Goal: Task Accomplishment & Management: Use online tool/utility

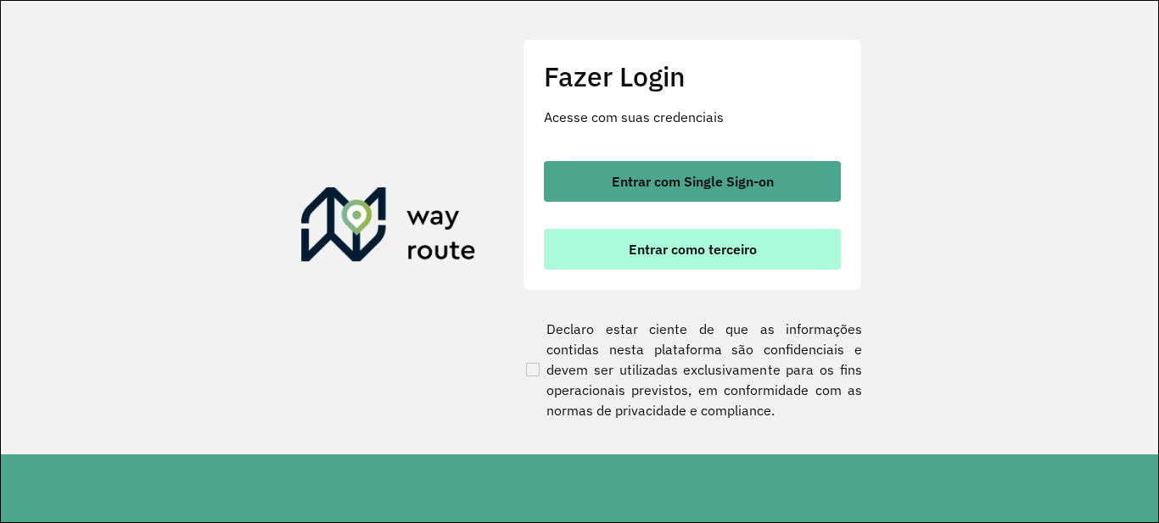
click at [667, 259] on button "Entrar como terceiro" at bounding box center [692, 249] width 297 height 41
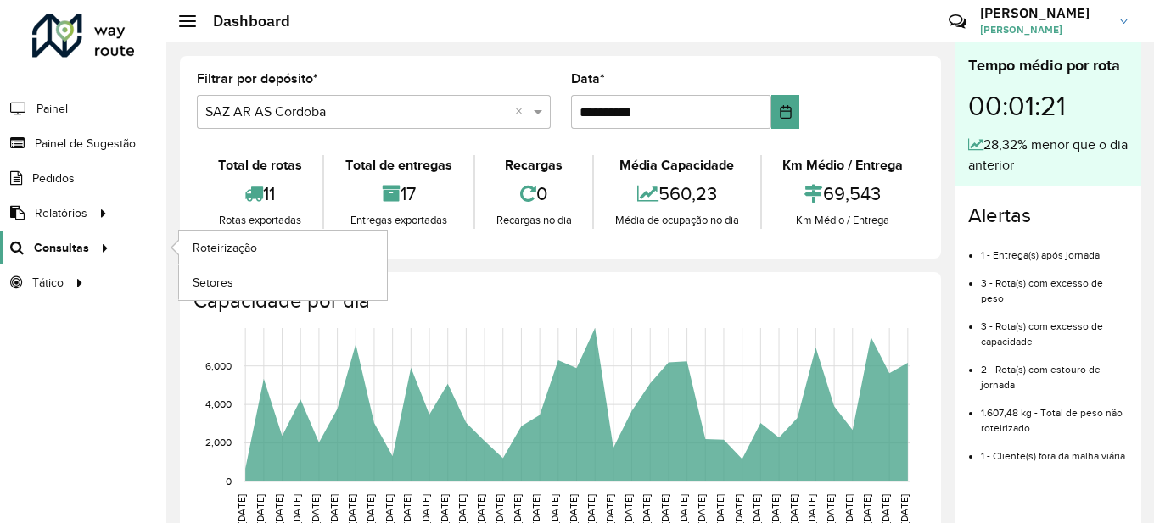
click at [63, 245] on span "Consultas" at bounding box center [61, 248] width 55 height 18
click at [217, 247] on span "Roteirização" at bounding box center [227, 248] width 69 height 18
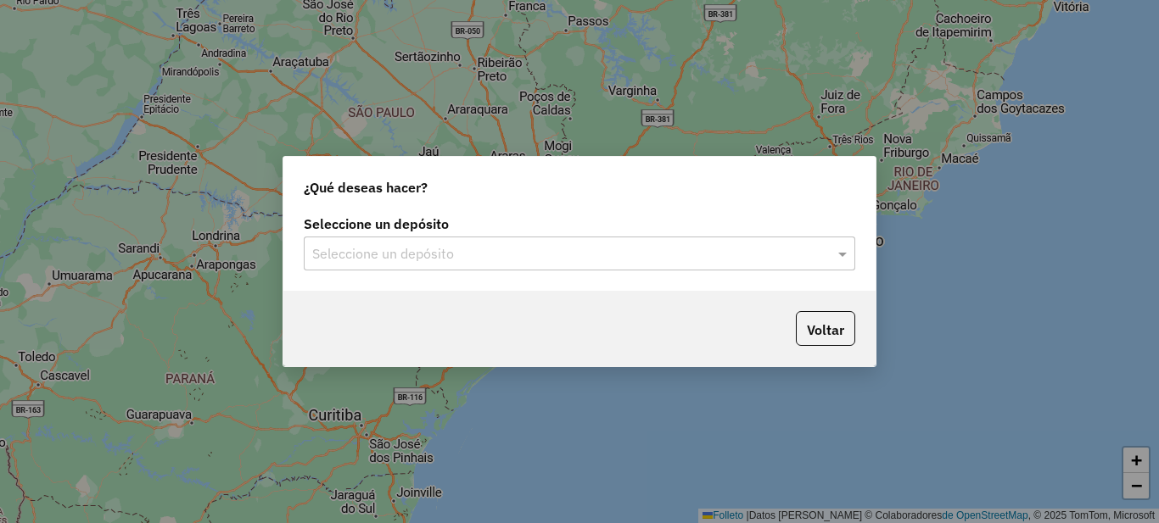
click at [427, 254] on input "text" at bounding box center [562, 254] width 501 height 20
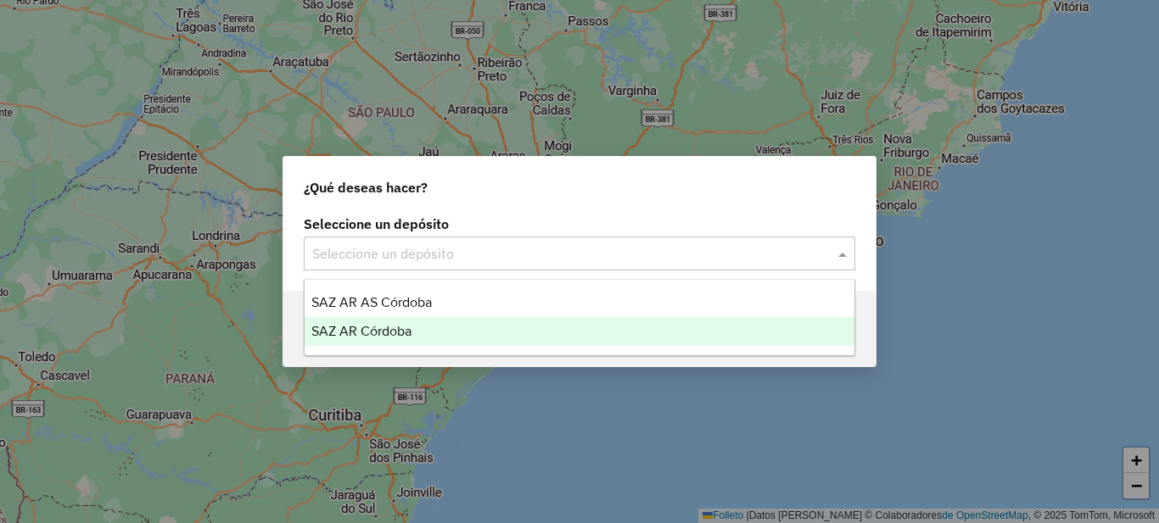
click at [441, 327] on div "SAZ AR Córdoba" at bounding box center [580, 331] width 550 height 29
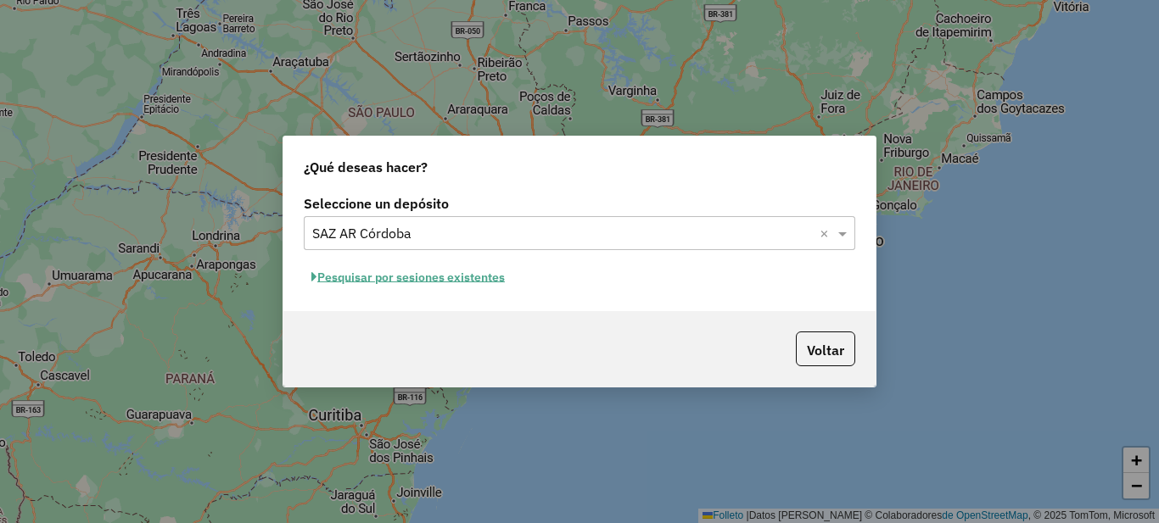
click at [478, 279] on font "Pesquisar por sesiones existentes" at bounding box center [410, 277] width 187 height 15
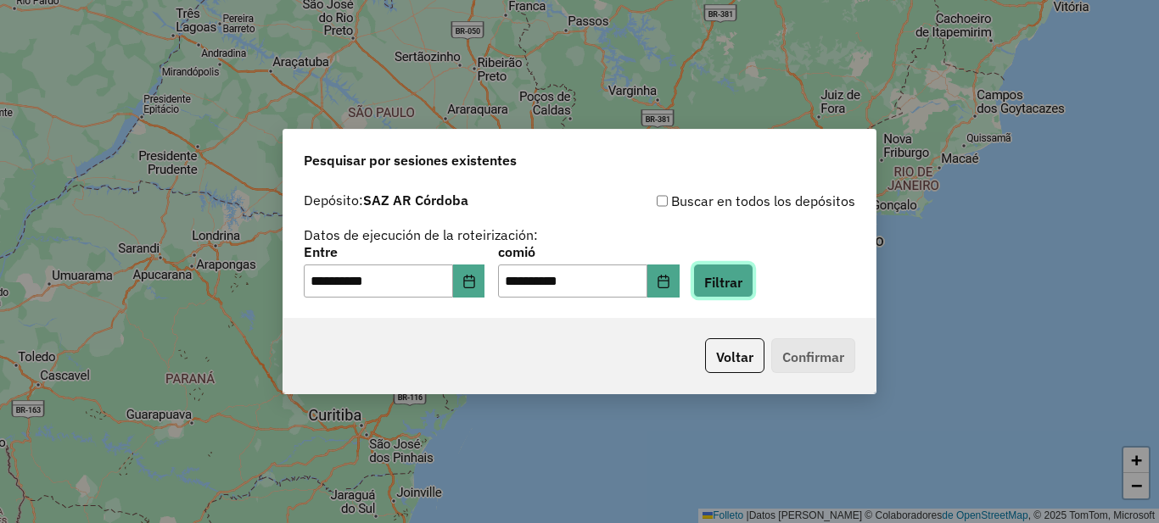
click at [742, 279] on font "Filtrar" at bounding box center [723, 281] width 38 height 17
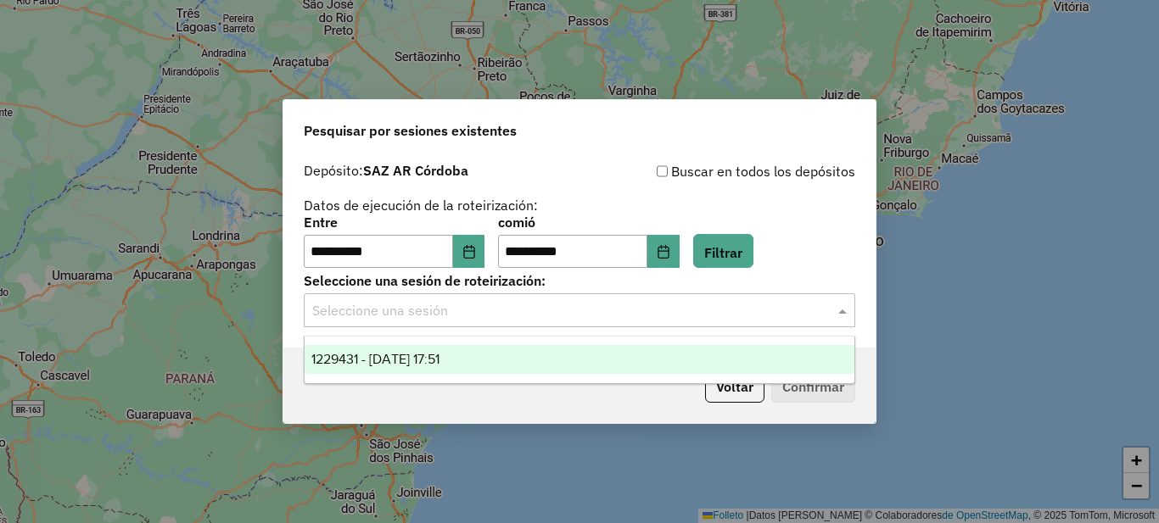
click at [399, 311] on input "text" at bounding box center [562, 311] width 501 height 20
click at [383, 357] on font "1229431 - 14/08/2025 17:51" at bounding box center [375, 359] width 128 height 14
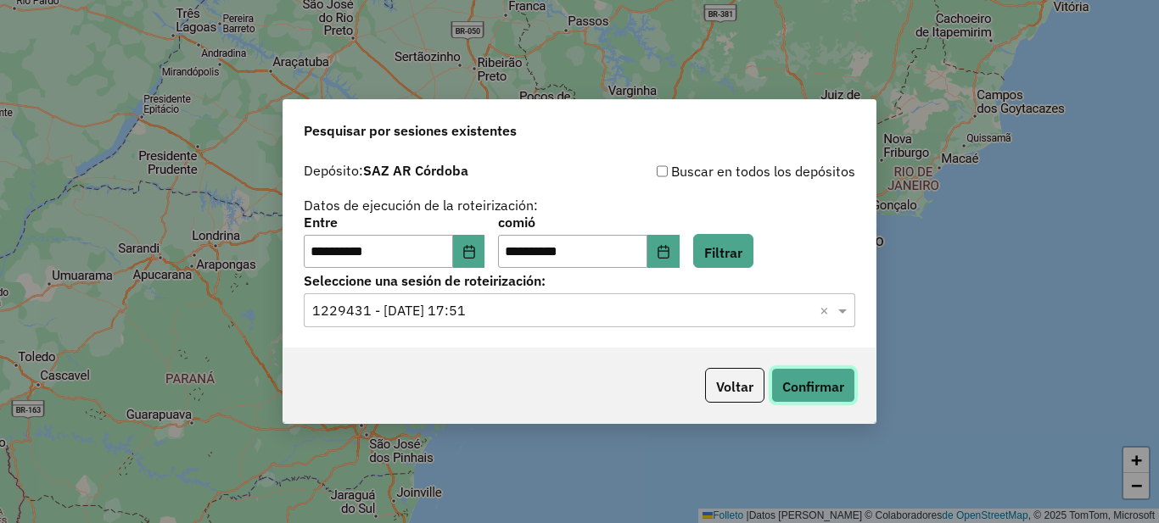
click at [814, 384] on font "Confirmar" at bounding box center [813, 386] width 62 height 17
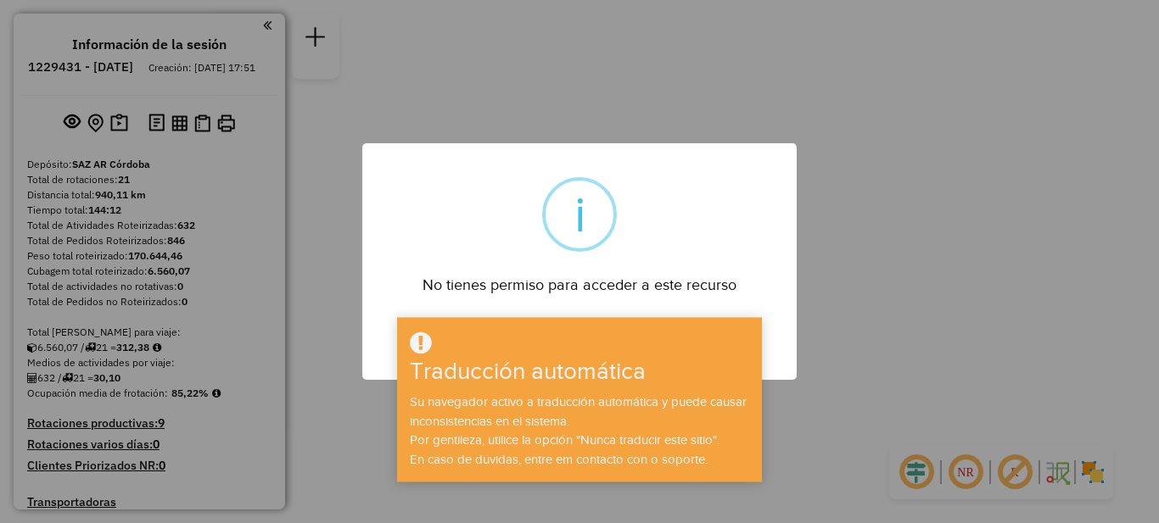
click at [785, 87] on div "× i No tienes permiso para acceder a este recurso DE ACUERDO No Cancelar" at bounding box center [579, 261] width 1159 height 523
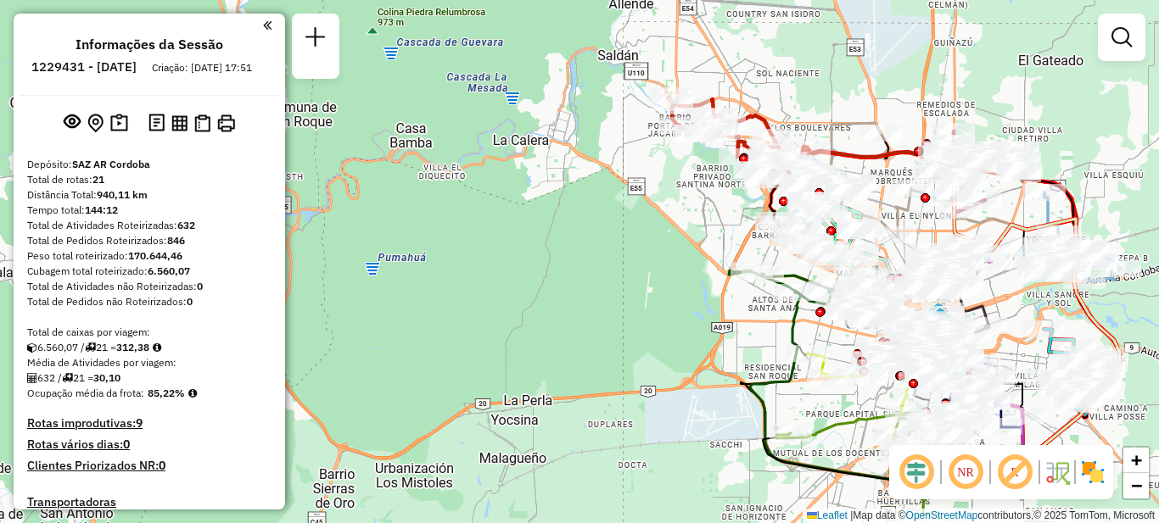
drag, startPoint x: 662, startPoint y: 128, endPoint x: 468, endPoint y: 278, distance: 244.9
click at [468, 278] on div "Janela de atendimento Grade de atendimento Capacidade Transportadoras Veículos …" at bounding box center [579, 261] width 1159 height 523
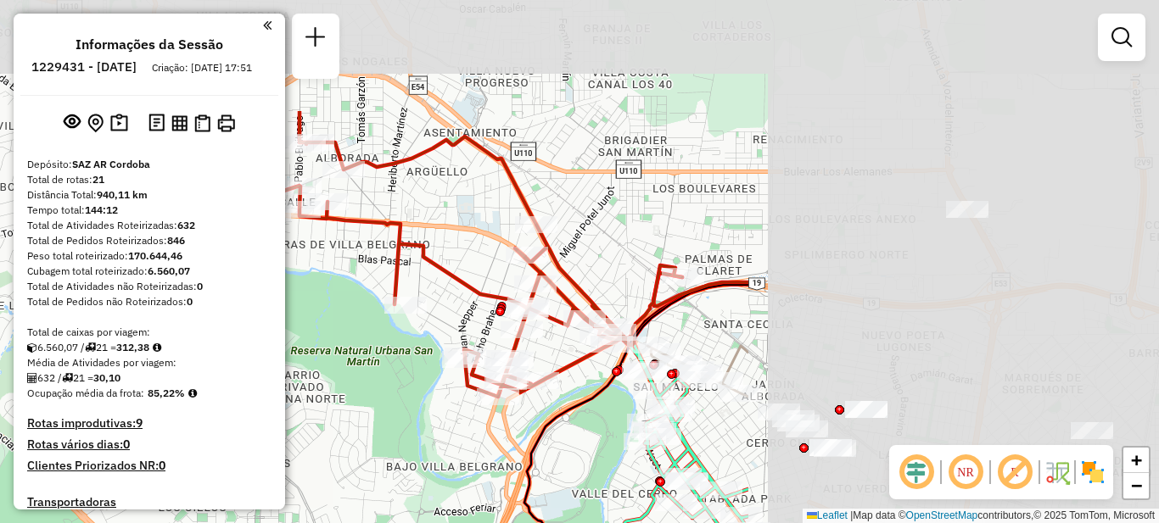
drag, startPoint x: 797, startPoint y: 225, endPoint x: 270, endPoint y: 390, distance: 553.0
click at [270, 390] on hb-router-mapa "Informações da Sessão 1229431 - 14/08/2025 Criação: 13/08/2025 17:51 Depósito: …" at bounding box center [579, 261] width 1159 height 523
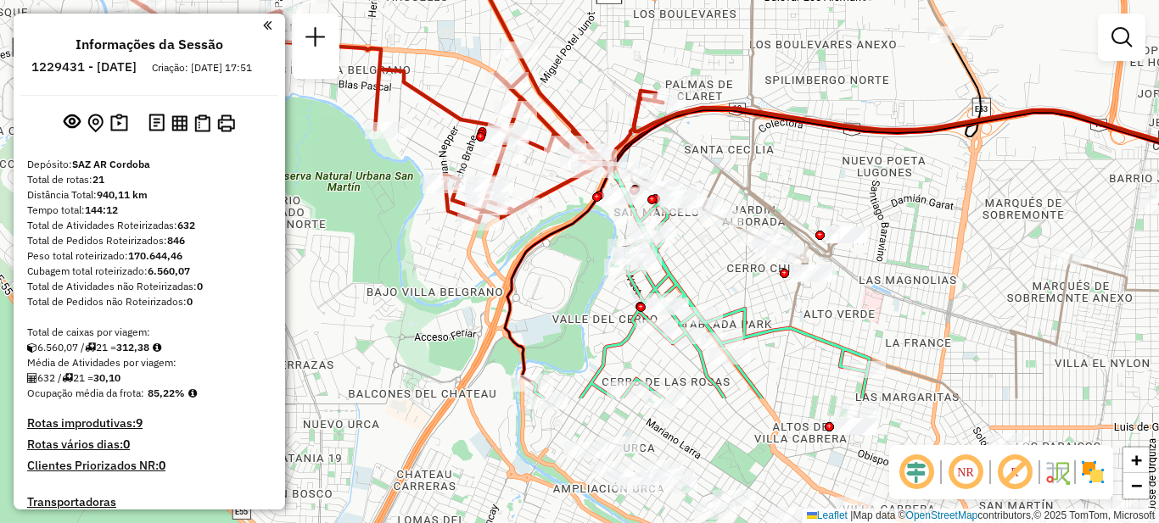
drag, startPoint x: 854, startPoint y: 353, endPoint x: 836, endPoint y: 166, distance: 187.6
click at [836, 166] on div "Janela de atendimento Grade de atendimento Capacidade Transportadoras Veículos …" at bounding box center [579, 261] width 1159 height 523
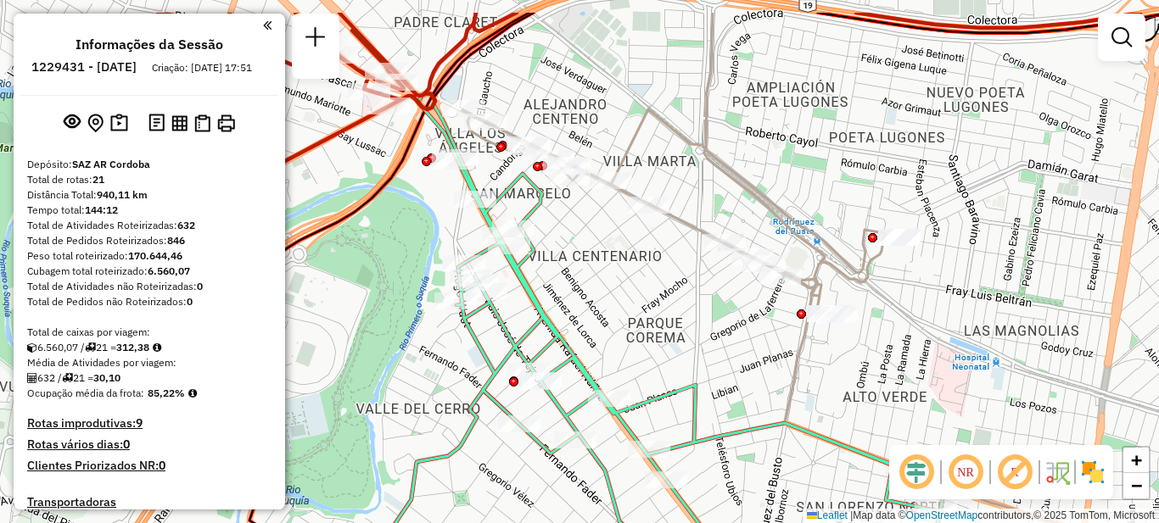
drag, startPoint x: 741, startPoint y: 314, endPoint x: 738, endPoint y: 339, distance: 25.7
click at [738, 339] on div "Janela de atendimento Grade de atendimento Capacidade Transportadoras Veículos …" at bounding box center [579, 261] width 1159 height 523
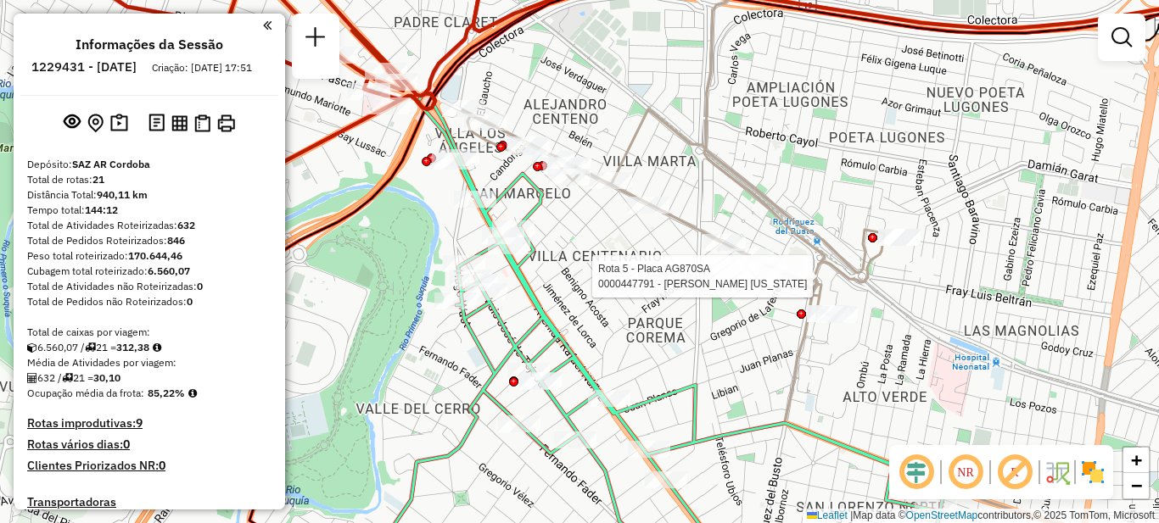
select select "**********"
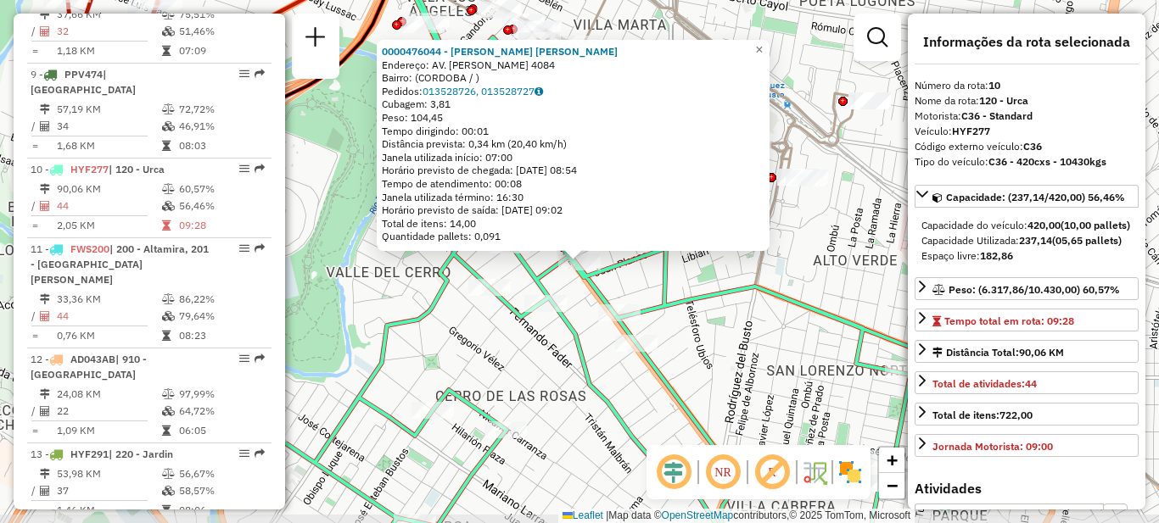
scroll to position [1383, 0]
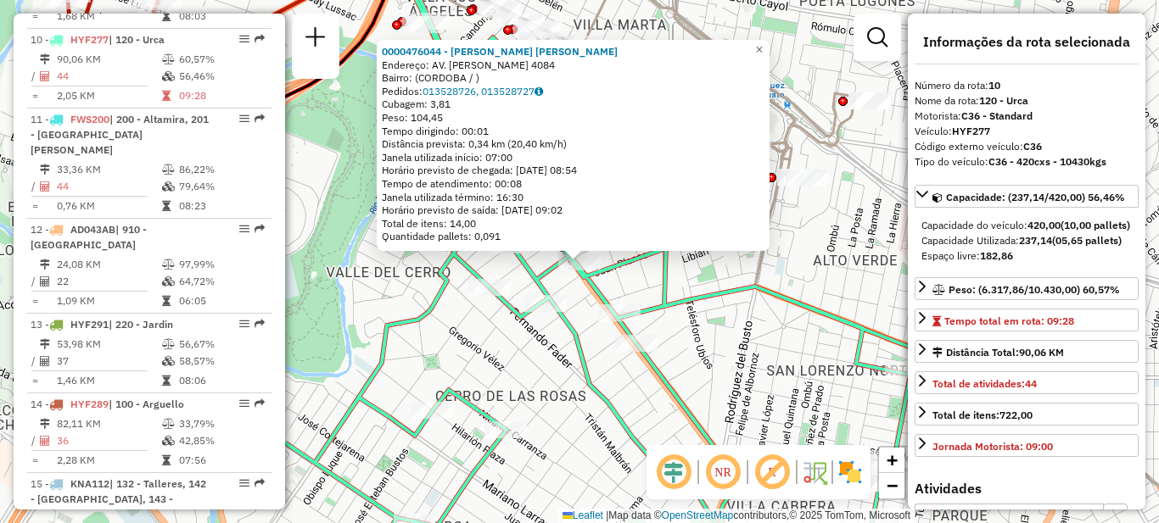
click at [741, 361] on div "0000476044 - Sosa Ariel Alberto Endereço: AV. RAFAEL NUNEZ 4084 Bairro: (CORDOB…" at bounding box center [579, 261] width 1159 height 523
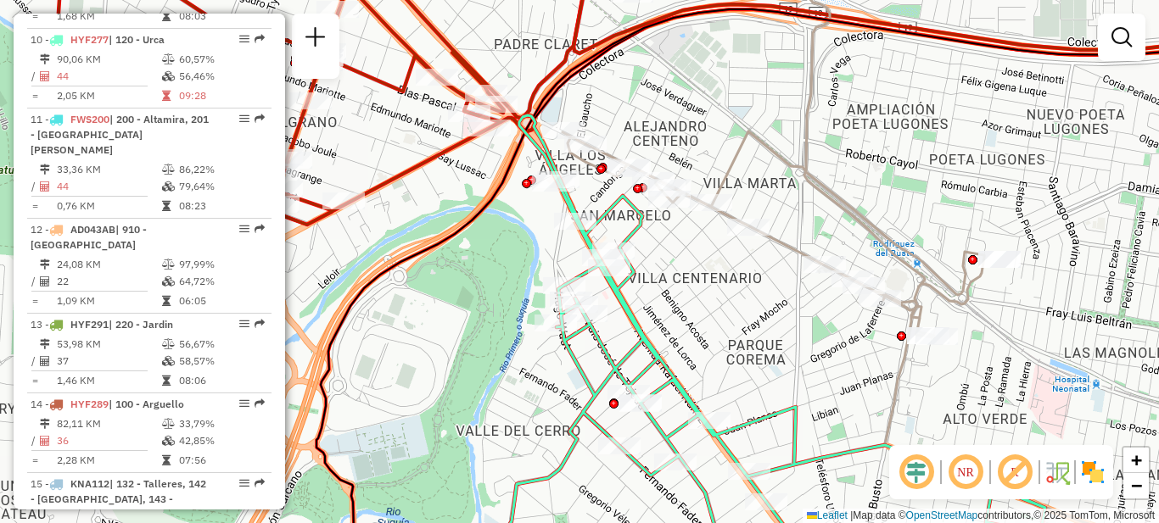
drag, startPoint x: 741, startPoint y: 332, endPoint x: 745, endPoint y: 359, distance: 27.5
click at [745, 359] on div "Janela de atendimento Grade de atendimento Capacidade Transportadoras Veículos …" at bounding box center [579, 261] width 1159 height 523
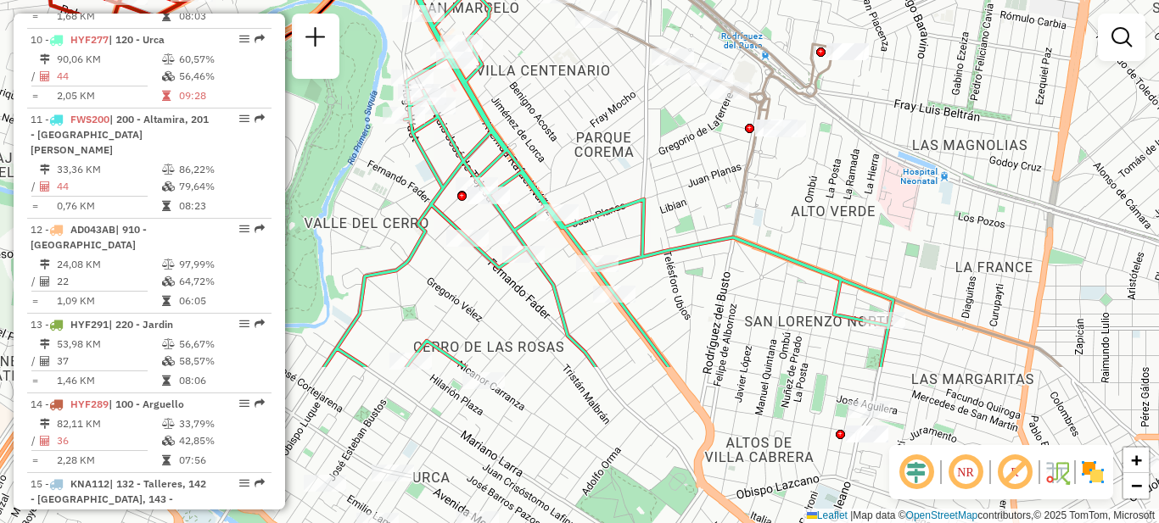
drag, startPoint x: 749, startPoint y: 369, endPoint x: 597, endPoint y: 161, distance: 257.4
click at [597, 161] on div "Janela de atendimento Grade de atendimento Capacidade Transportadoras Veículos …" at bounding box center [579, 261] width 1159 height 523
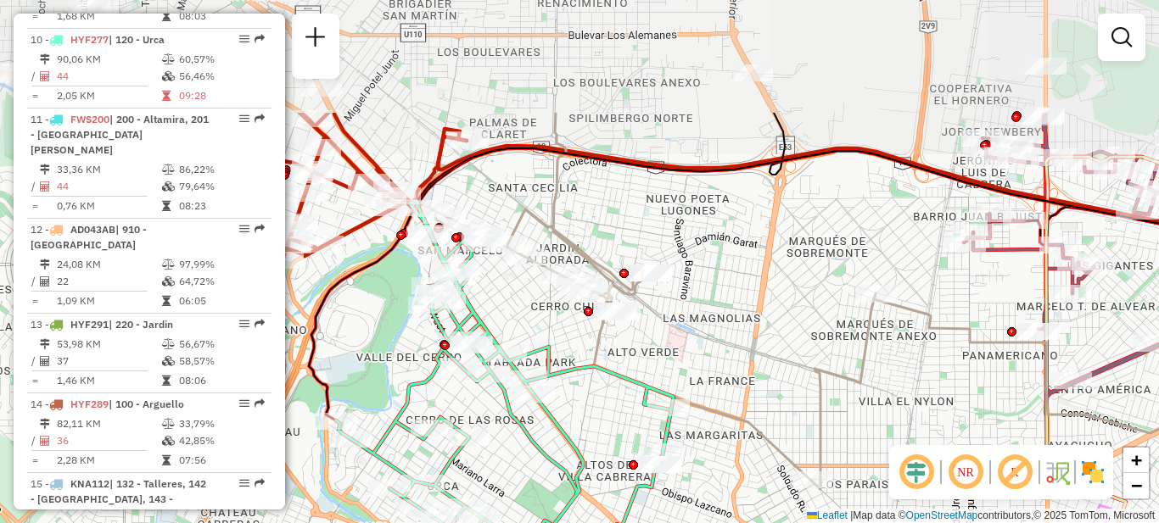
drag, startPoint x: 831, startPoint y: 98, endPoint x: 756, endPoint y: 260, distance: 179.5
click at [756, 260] on div "Janela de atendimento Grade de atendimento Capacidade Transportadoras Veículos …" at bounding box center [579, 261] width 1159 height 523
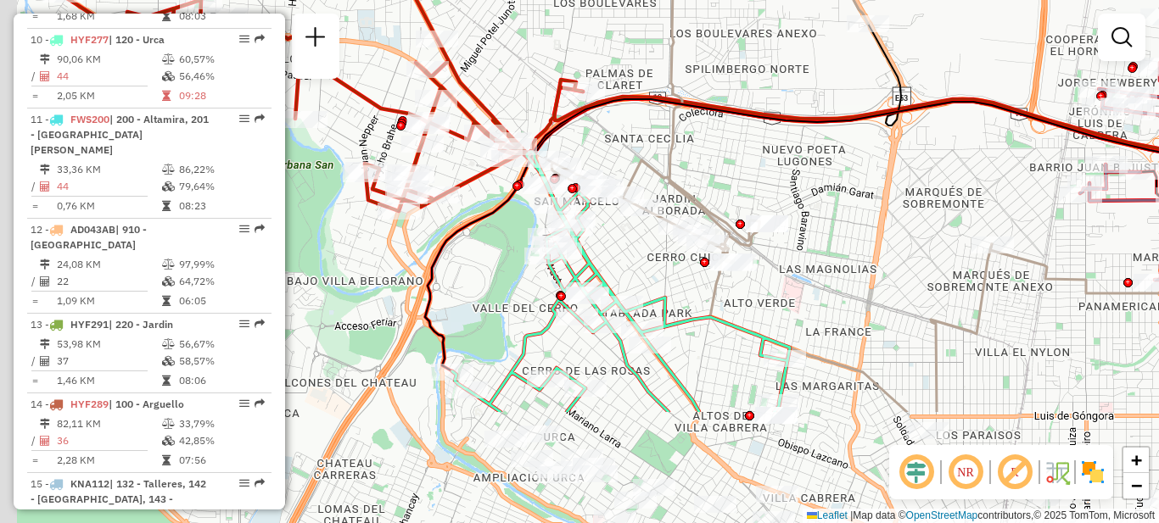
drag, startPoint x: 617, startPoint y: 357, endPoint x: 811, endPoint y: 137, distance: 293.3
click at [812, 138] on div "Janela de atendimento Grade de atendimento Capacidade Transportadoras Veículos …" at bounding box center [579, 261] width 1159 height 523
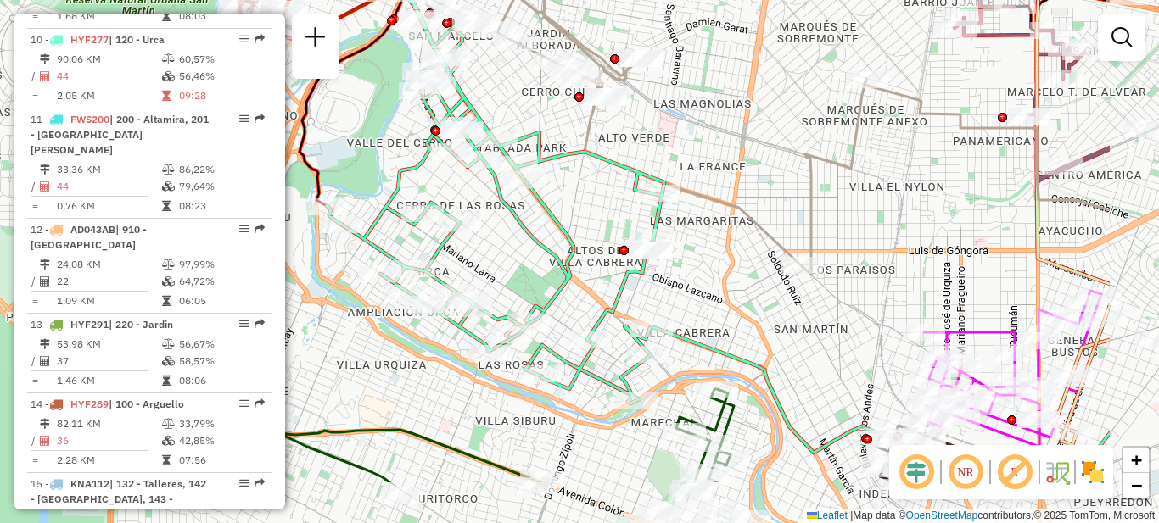
drag, startPoint x: 718, startPoint y: 311, endPoint x: 553, endPoint y: 219, distance: 188.8
click at [553, 219] on icon at bounding box center [496, 194] width 338 height 417
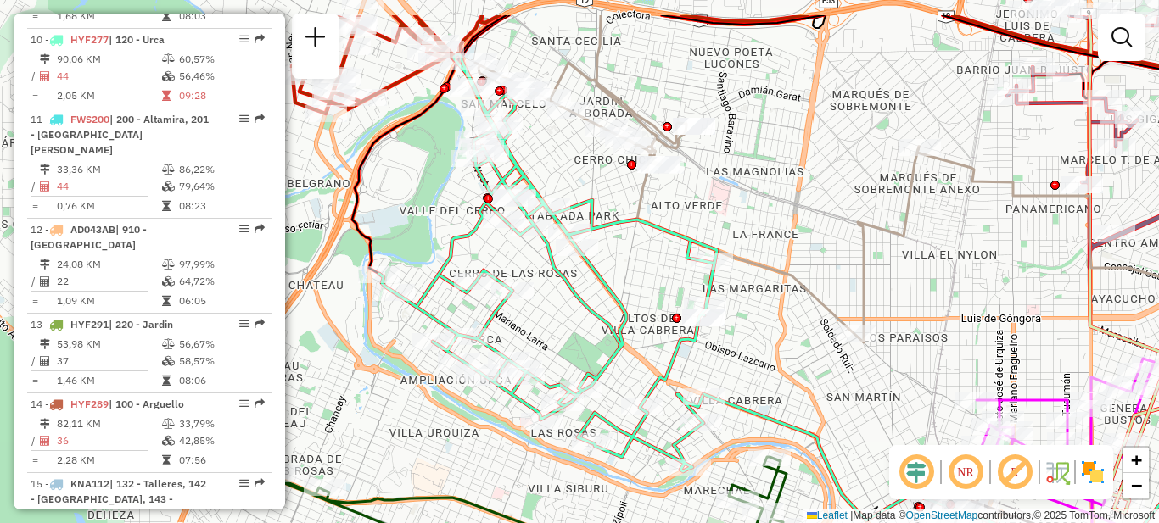
drag, startPoint x: 536, startPoint y: 242, endPoint x: 589, endPoint y: 311, distance: 86.5
click at [589, 311] on icon at bounding box center [548, 262] width 338 height 417
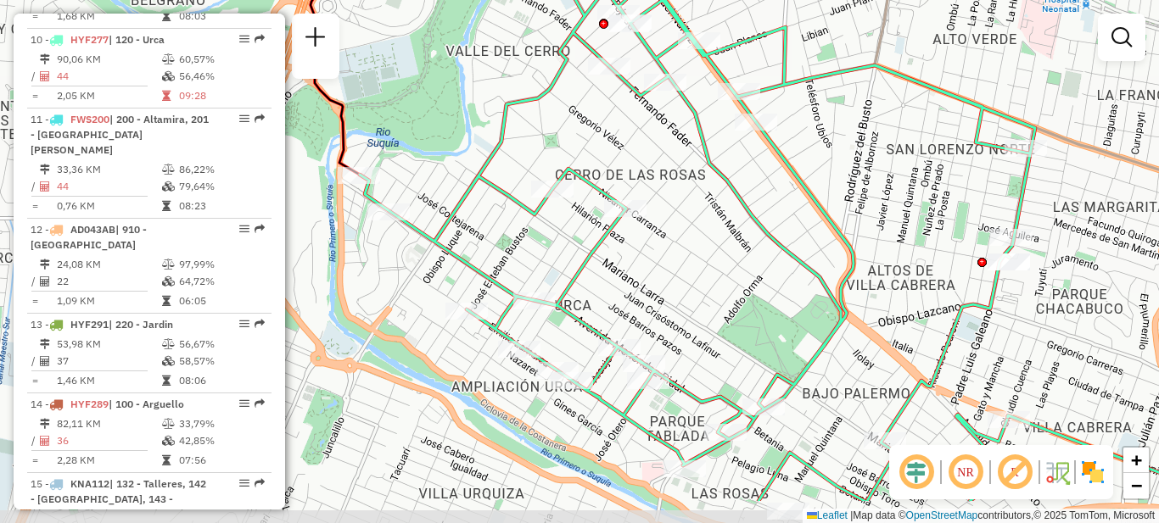
drag, startPoint x: 511, startPoint y: 299, endPoint x: 676, endPoint y: 225, distance: 181.1
click at [676, 225] on div "Janela de atendimento Grade de atendimento Capacidade Transportadoras Veículos …" at bounding box center [579, 261] width 1159 height 523
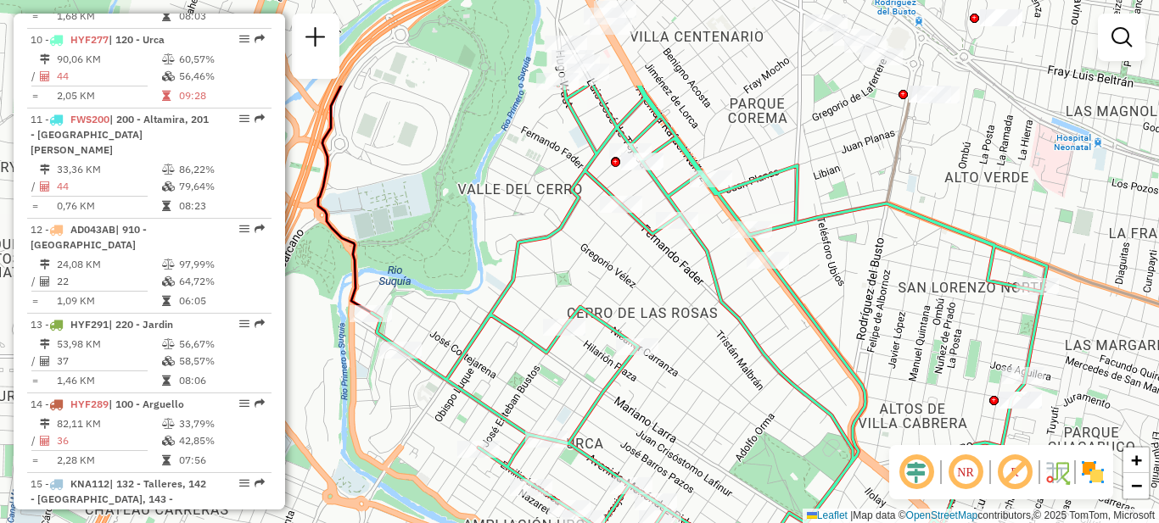
drag, startPoint x: 675, startPoint y: 200, endPoint x: 687, endPoint y: 338, distance: 138.8
click at [687, 338] on div "Janela de atendimento Grade de atendimento Capacidade Transportadoras Veículos …" at bounding box center [579, 261] width 1159 height 523
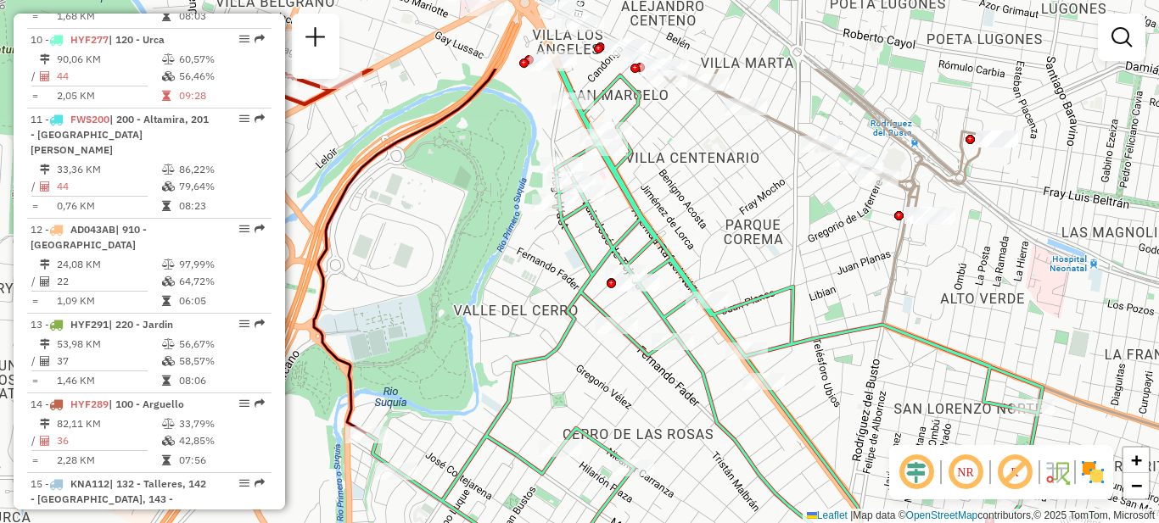
drag, startPoint x: 672, startPoint y: 261, endPoint x: 664, endPoint y: 381, distance: 119.9
click at [668, 383] on div "Janela de atendimento Grade de atendimento Capacidade Transportadoras Veículos …" at bounding box center [579, 261] width 1159 height 523
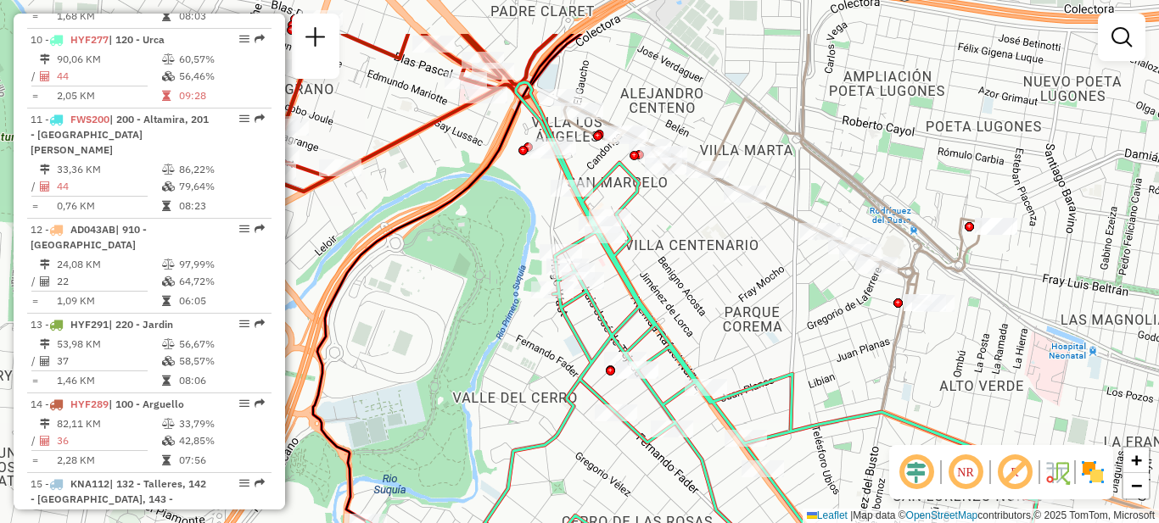
drag, startPoint x: 773, startPoint y: 220, endPoint x: 753, endPoint y: 295, distance: 78.2
click at [764, 293] on div "Janela de atendimento Grade de atendimento Capacidade Transportadoras Veículos …" at bounding box center [579, 261] width 1159 height 523
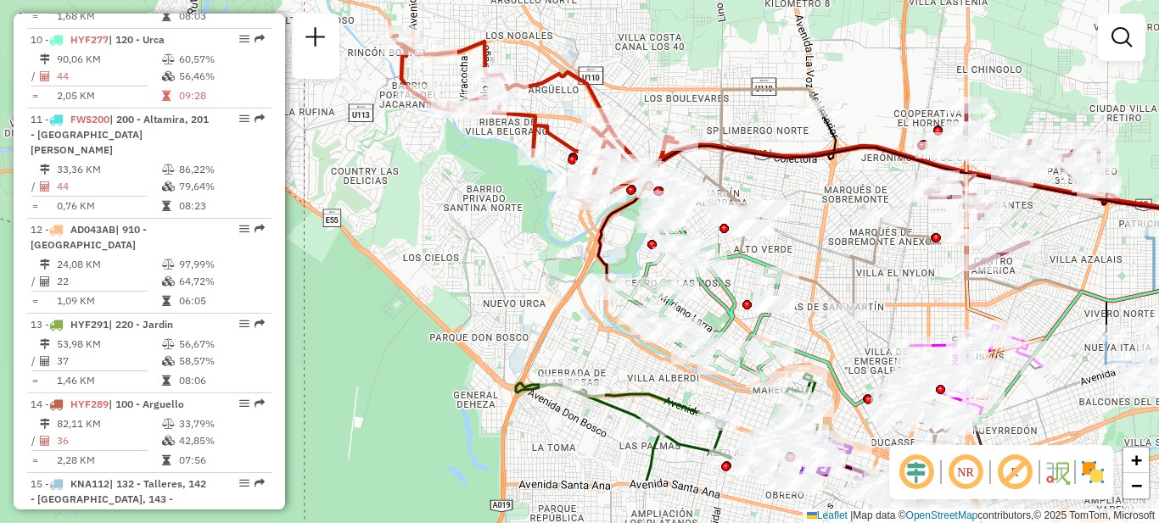
drag, startPoint x: 869, startPoint y: 349, endPoint x: 784, endPoint y: 255, distance: 126.7
click at [784, 255] on div "Janela de atendimento Grade de atendimento Capacidade Transportadoras Veículos …" at bounding box center [579, 261] width 1159 height 523
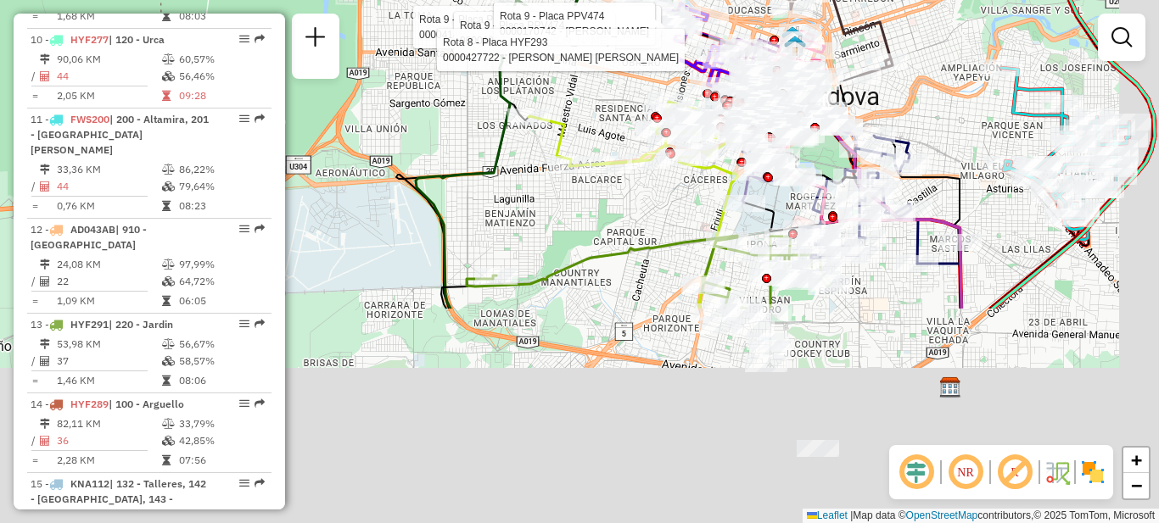
drag, startPoint x: 678, startPoint y: 403, endPoint x: 593, endPoint y: 116, distance: 299.0
click at [593, 116] on div "Rota 9 - Placa PPV474 0000414634 - Rodriguez Soto Maria Cristina Rota 9 - Placa…" at bounding box center [579, 261] width 1159 height 523
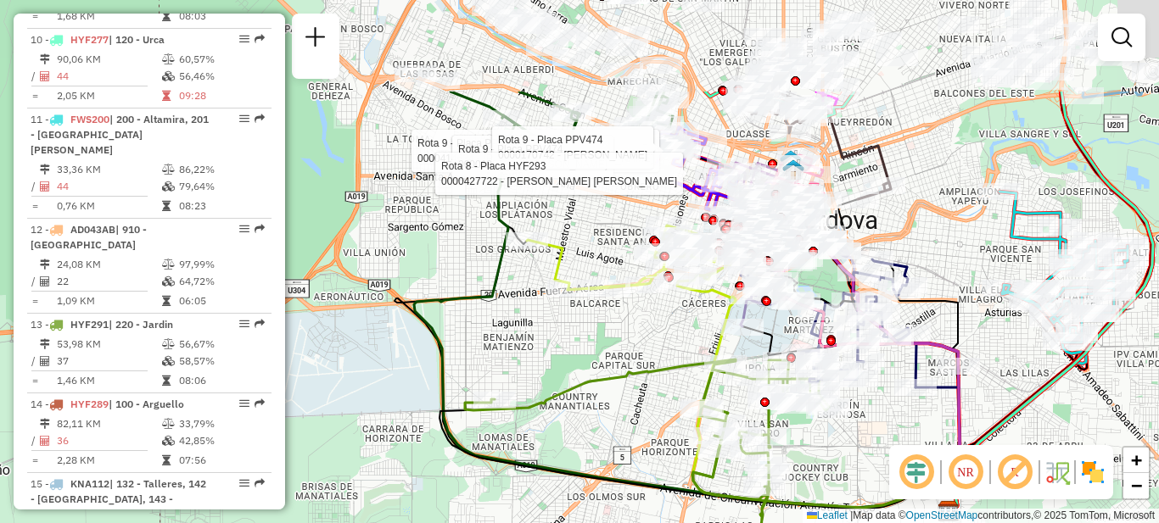
drag, startPoint x: 579, startPoint y: 225, endPoint x: 568, endPoint y: 391, distance: 166.7
click at [570, 391] on div "Rota 9 - Placa PPV474 0000414634 - Rodriguez Soto Maria Cristina Rota 9 - Placa…" at bounding box center [579, 261] width 1159 height 523
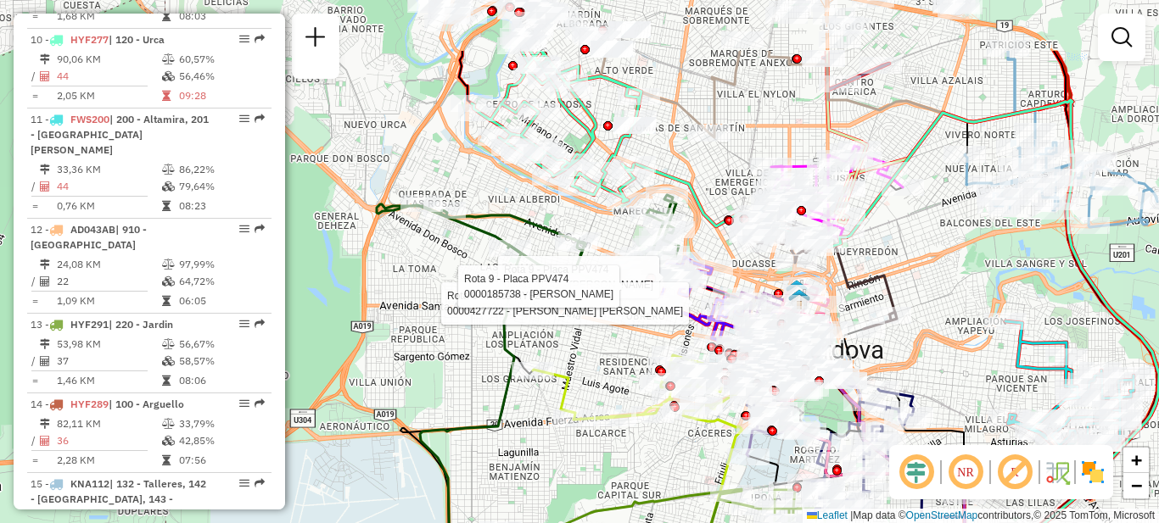
drag, startPoint x: 575, startPoint y: 194, endPoint x: 573, endPoint y: 316, distance: 121.3
click at [585, 292] on div at bounding box center [587, 287] width 9 height 9
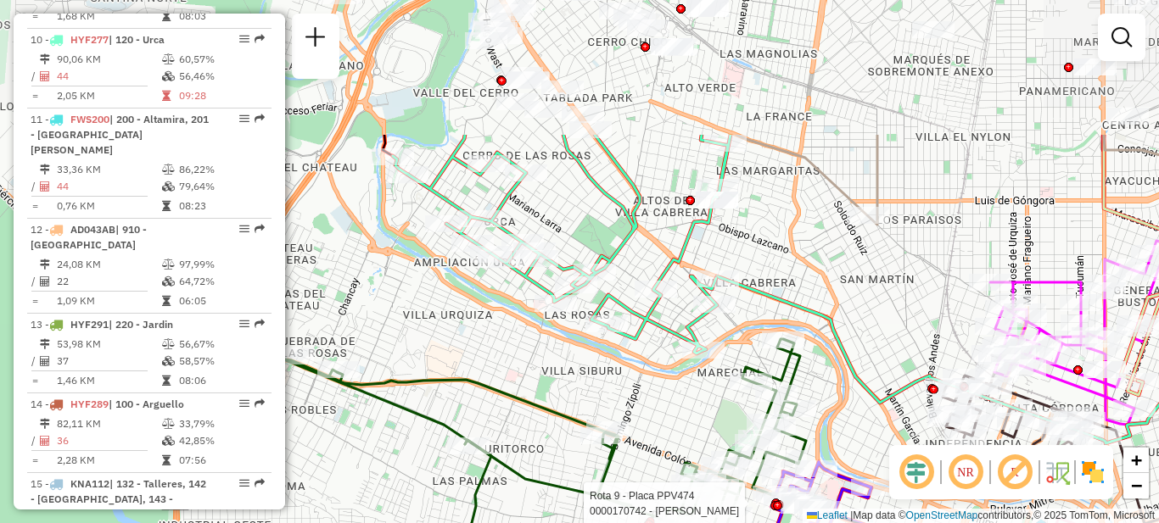
drag, startPoint x: 552, startPoint y: 201, endPoint x: 585, endPoint y: 389, distance: 190.2
click at [585, 389] on div "Rota 9 - Placa PPV474 0000170742 - Salort Laura Rota 8 - Placa HYF293 000042772…" at bounding box center [579, 261] width 1159 height 523
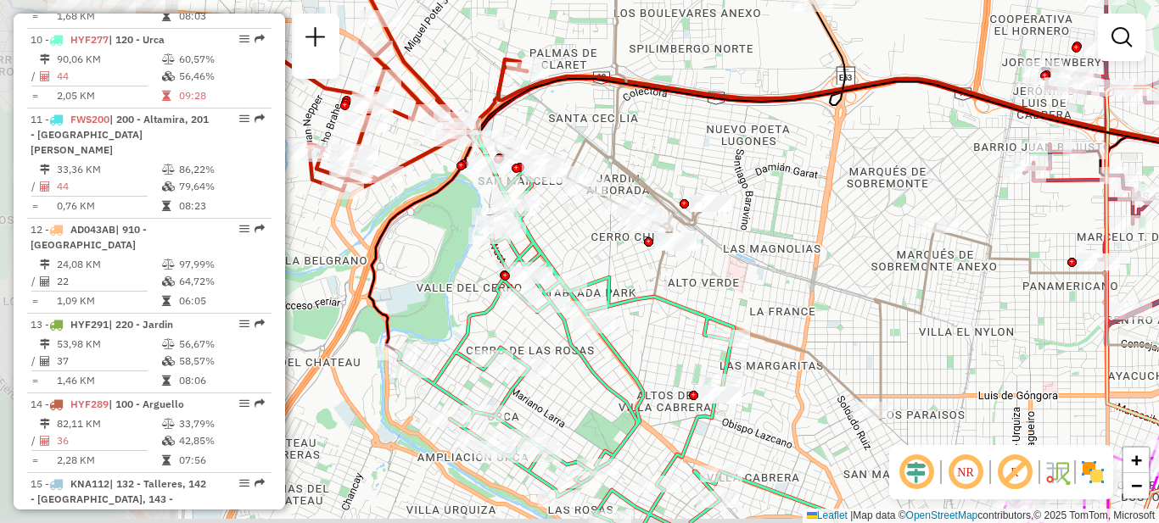
drag, startPoint x: 572, startPoint y: 305, endPoint x: 912, endPoint y: 230, distance: 348.5
click at [912, 230] on div "Rota 9 - Placa PPV474 0000170742 - Salort Laura Rota 8 - Placa HYF293 000042772…" at bounding box center [579, 261] width 1159 height 523
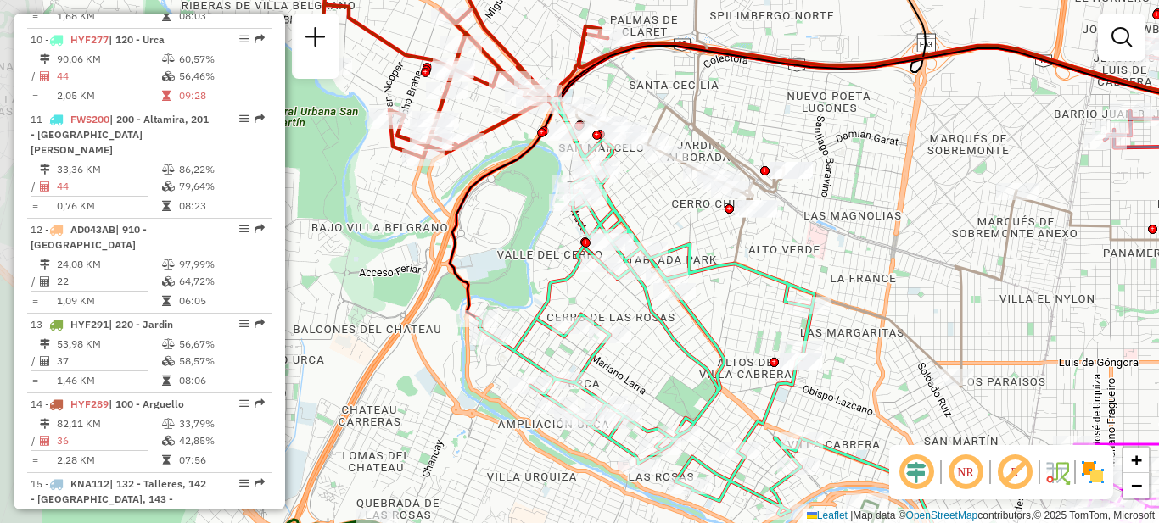
drag, startPoint x: 597, startPoint y: 188, endPoint x: 645, endPoint y: 201, distance: 49.2
click at [645, 201] on div "Rota 9 - Placa PPV474 0000170742 - Salort Laura Rota 8 - Placa HYF293 000042772…" at bounding box center [579, 261] width 1159 height 523
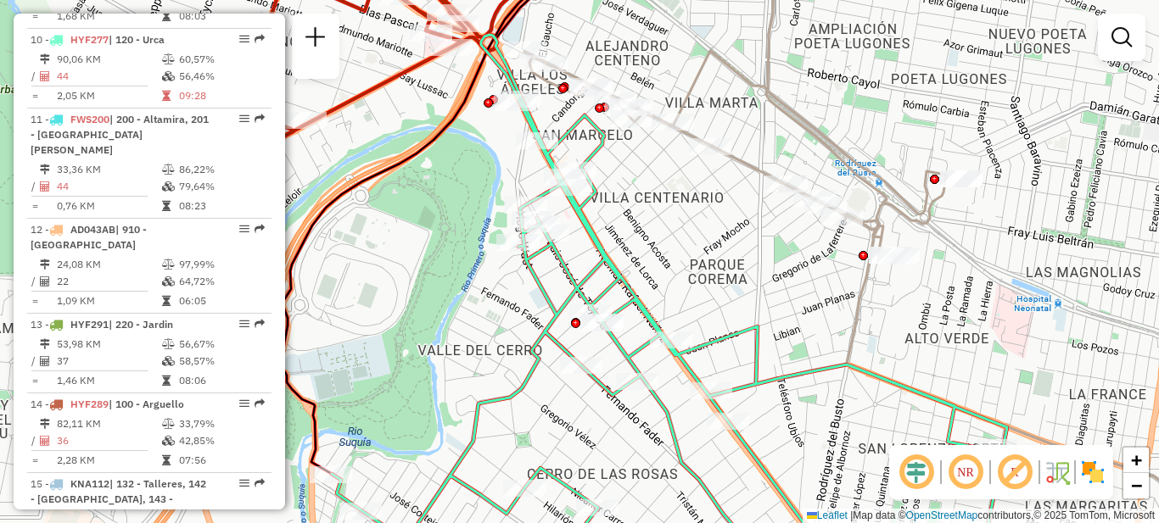
drag, startPoint x: 613, startPoint y: 174, endPoint x: 624, endPoint y: 199, distance: 27.7
click at [624, 199] on div "Rota 9 - Placa PPV474 0000170742 - Salort Laura Rota 8 - Placa HYF293 000042772…" at bounding box center [579, 261] width 1159 height 523
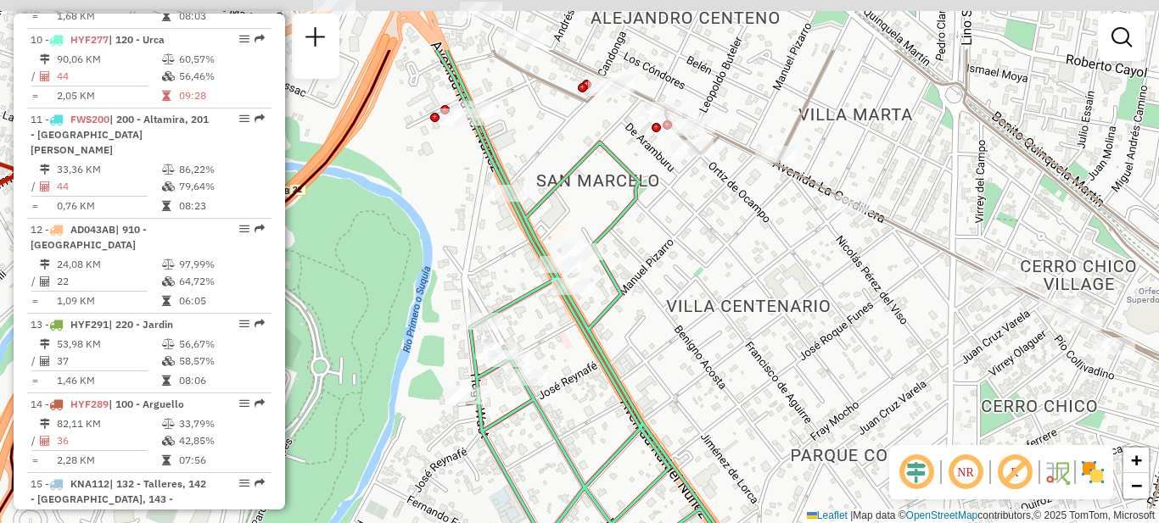
drag, startPoint x: 596, startPoint y: 171, endPoint x: 615, endPoint y: 290, distance: 121.2
click at [615, 290] on icon at bounding box center [827, 364] width 783 height 628
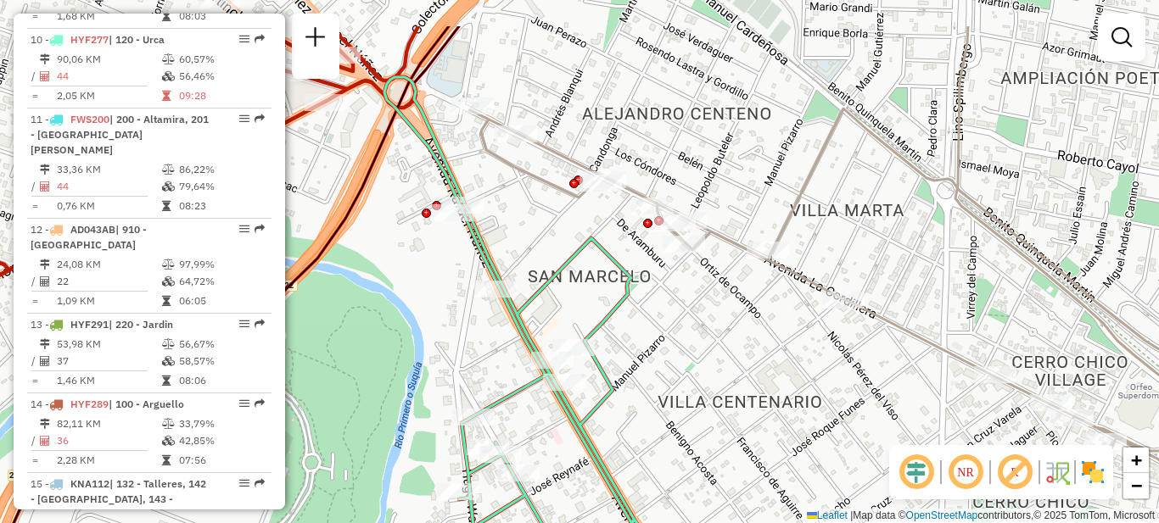
drag, startPoint x: 699, startPoint y: 246, endPoint x: 693, endPoint y: 325, distance: 79.1
click at [693, 325] on div "Rota 9 - Placa PPV474 0000170742 - Salort Laura Rota 8 - Placa HYF293 000042772…" at bounding box center [579, 261] width 1159 height 523
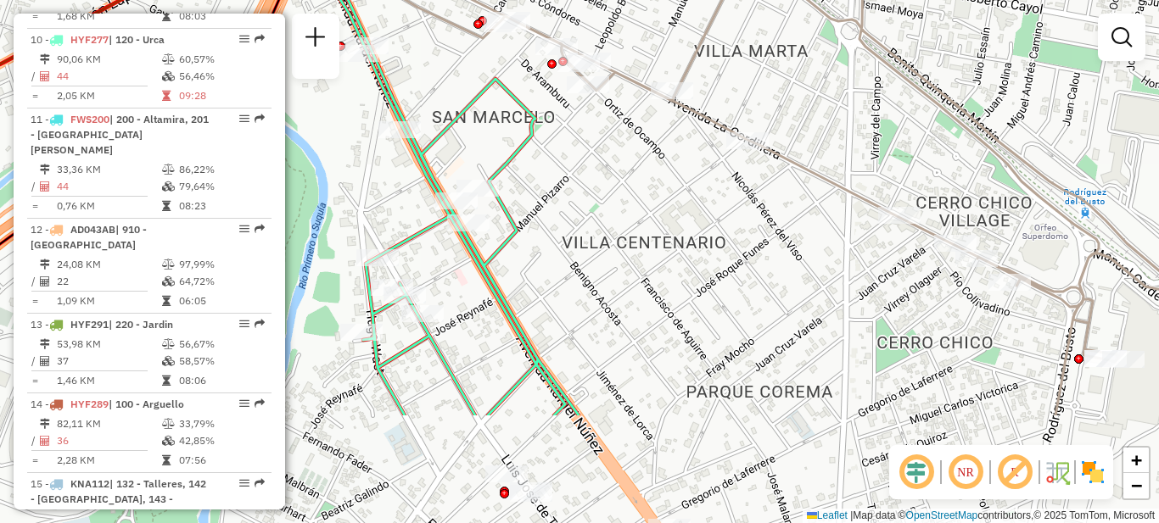
drag, startPoint x: 729, startPoint y: 456, endPoint x: 568, endPoint y: 211, distance: 293.0
click at [578, 221] on div "Rota 9 - Placa PPV474 0000170742 - Salort Laura Rota 8 - Placa HYF293 000042772…" at bounding box center [579, 261] width 1159 height 523
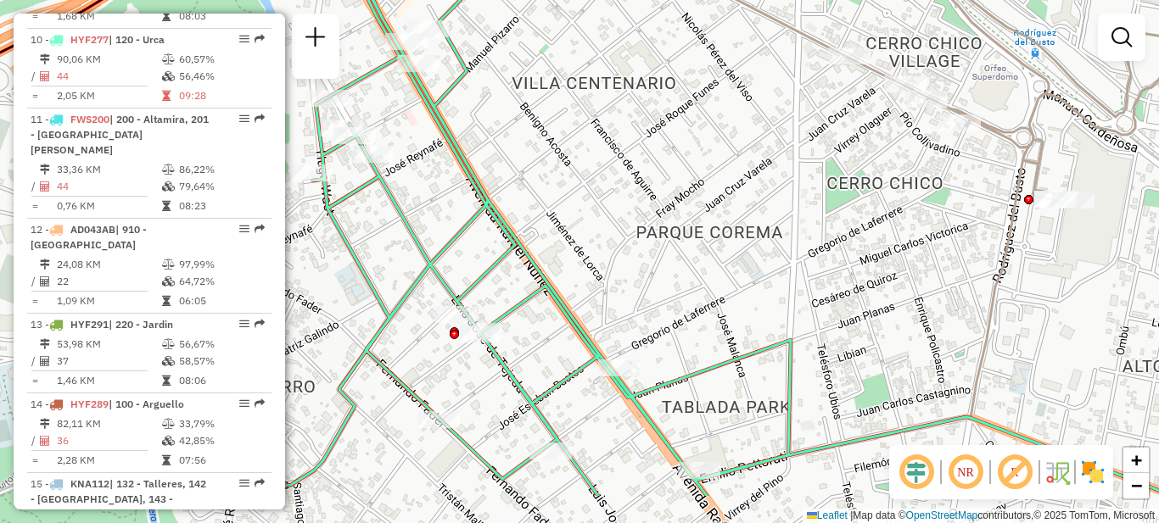
drag, startPoint x: 618, startPoint y: 292, endPoint x: 628, endPoint y: 207, distance: 85.3
click at [628, 207] on div "Rota 9 - Placa PPV474 0000170742 - Salort Laura Rota 8 - Placa HYF293 000042772…" at bounding box center [579, 261] width 1159 height 523
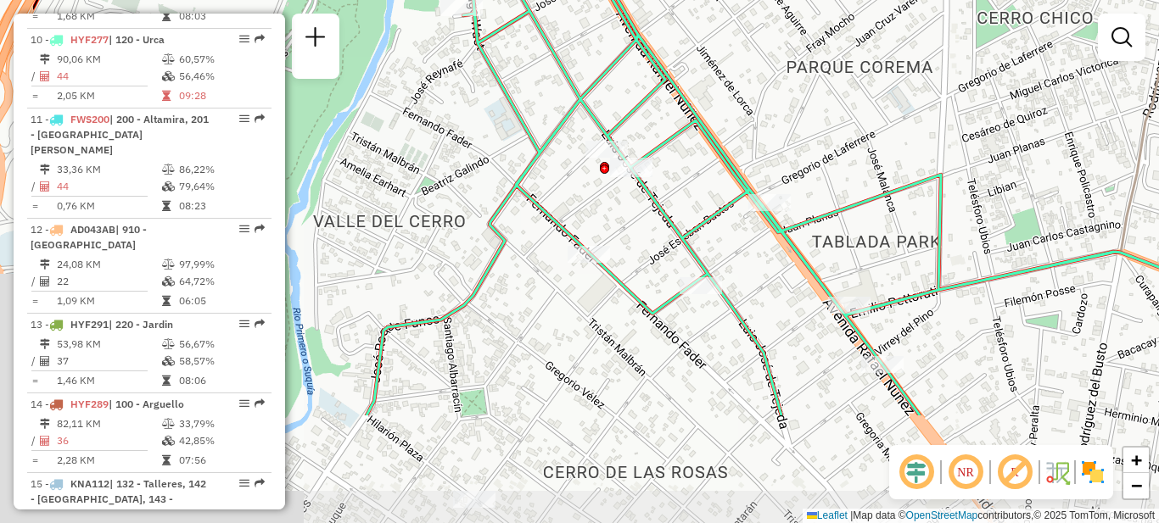
drag, startPoint x: 651, startPoint y: 239, endPoint x: 787, endPoint y: 103, distance: 193.2
click at [787, 103] on div "Rota 9 - Placa PPV474 0000170742 - Salort Laura Rota 8 - Placa HYF293 000042772…" at bounding box center [579, 261] width 1159 height 523
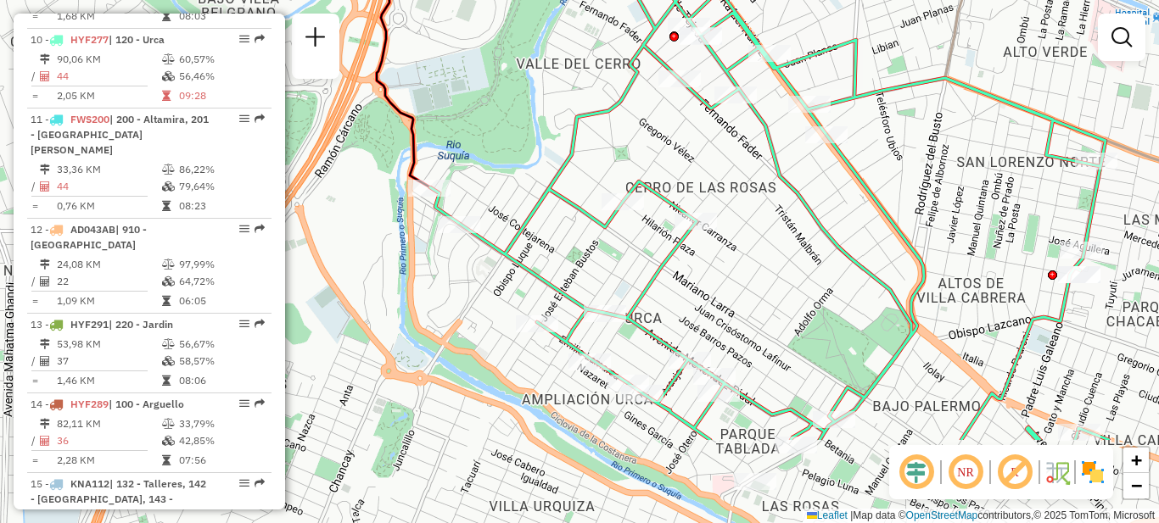
drag, startPoint x: 714, startPoint y: 268, endPoint x: 741, endPoint y: 104, distance: 165.8
click at [741, 104] on div "Rota 9 - Placa PPV474 0000170742 - Salort Laura Rota 8 - Placa HYF293 000042772…" at bounding box center [579, 261] width 1159 height 523
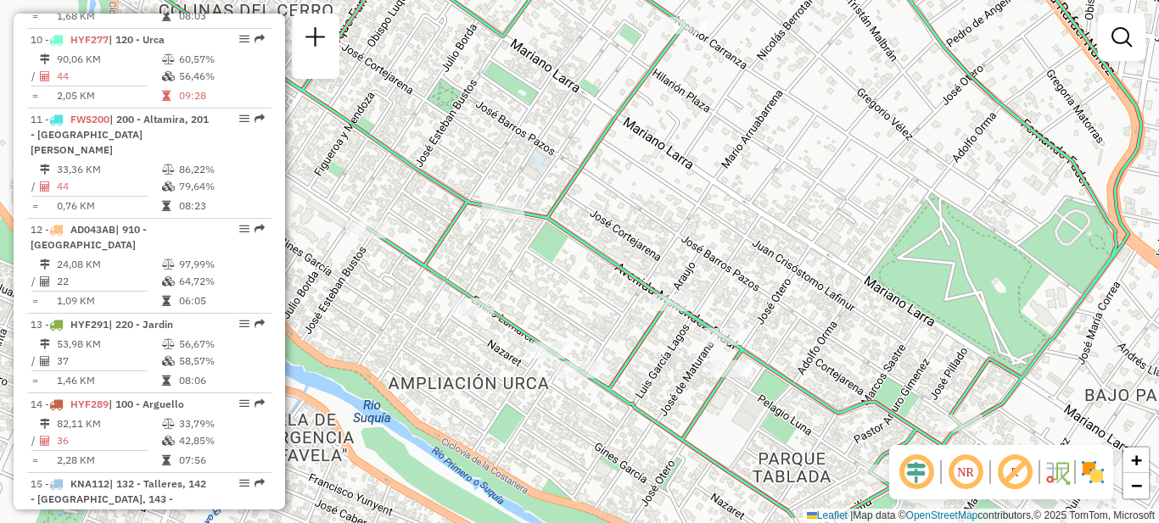
drag, startPoint x: 751, startPoint y: 305, endPoint x: 757, endPoint y: 249, distance: 57.1
click at [757, 249] on div "Rota 9 - Placa PPV474 0000170742 - Salort Laura Rota 8 - Placa HYF293 000042772…" at bounding box center [579, 261] width 1159 height 523
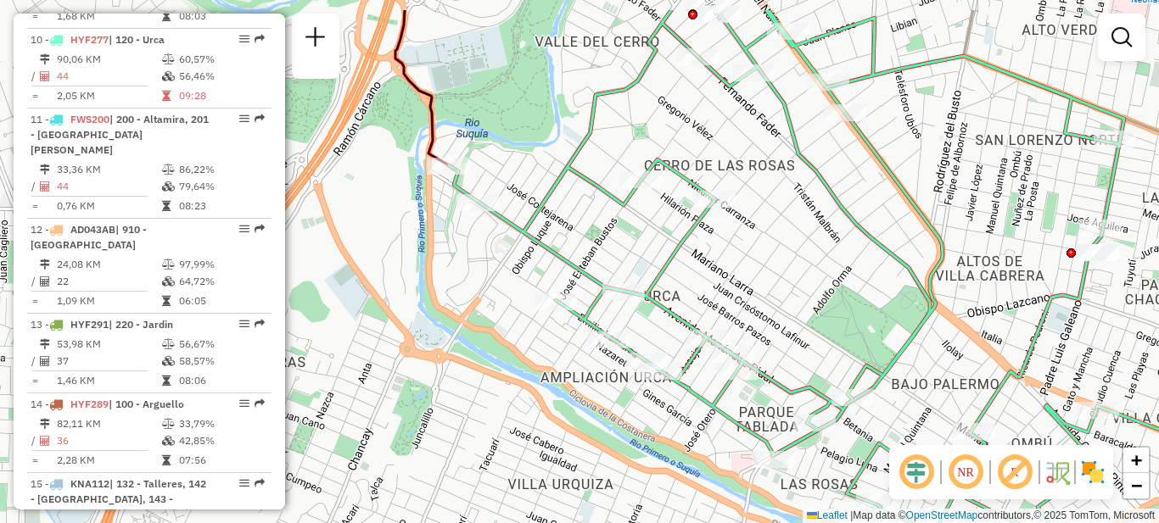
drag, startPoint x: 758, startPoint y: 215, endPoint x: 752, endPoint y: 278, distance: 63.1
click at [752, 278] on div "Rota 9 - Placa PPV474 0000170742 - Salort Laura Rota 8 - Placa HYF293 000042772…" at bounding box center [579, 261] width 1159 height 523
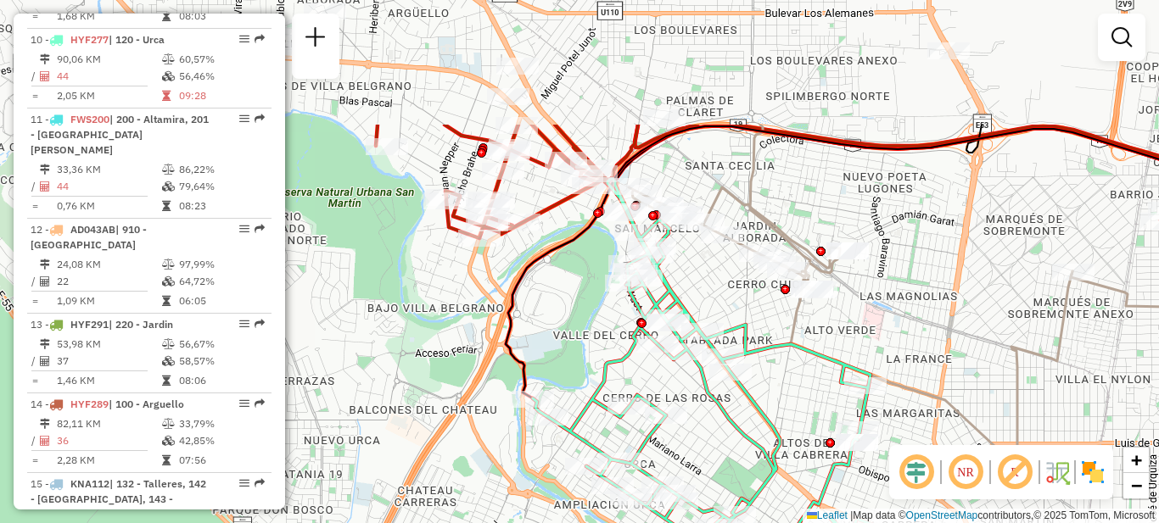
drag, startPoint x: 853, startPoint y: 182, endPoint x: 775, endPoint y: 367, distance: 200.7
click at [775, 367] on div "Rota 9 - Placa PPV474 0000170742 - Salort Laura Rota 8 - Placa HYF293 000042772…" at bounding box center [579, 261] width 1159 height 523
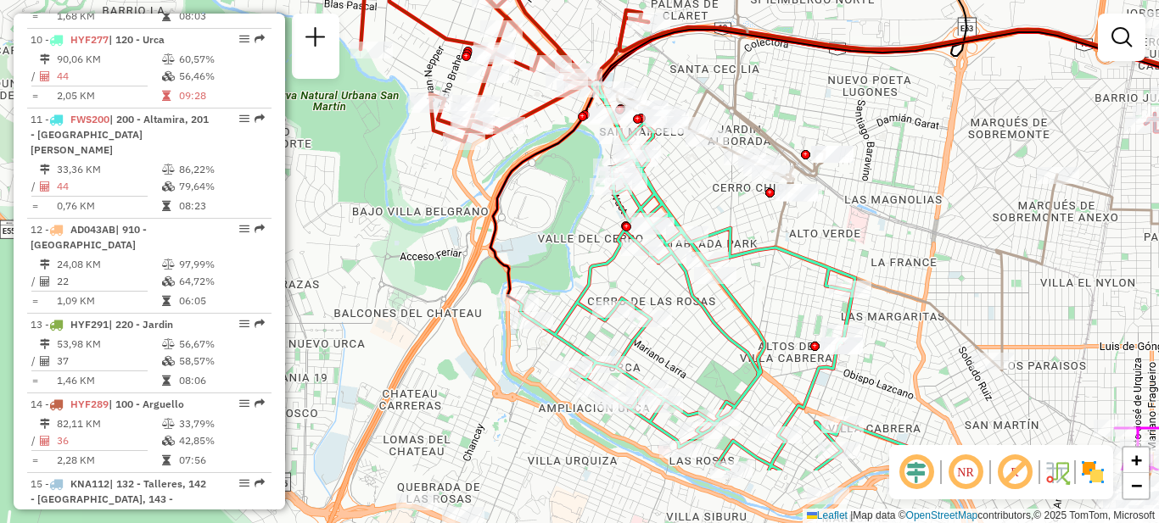
drag, startPoint x: 741, startPoint y: 388, endPoint x: 738, endPoint y: 211, distance: 176.5
click at [738, 211] on div "Rota 9 - Placa PPV474 0000170742 - Salort Laura Rota 8 - Placa HYF293 000042772…" at bounding box center [579, 261] width 1159 height 523
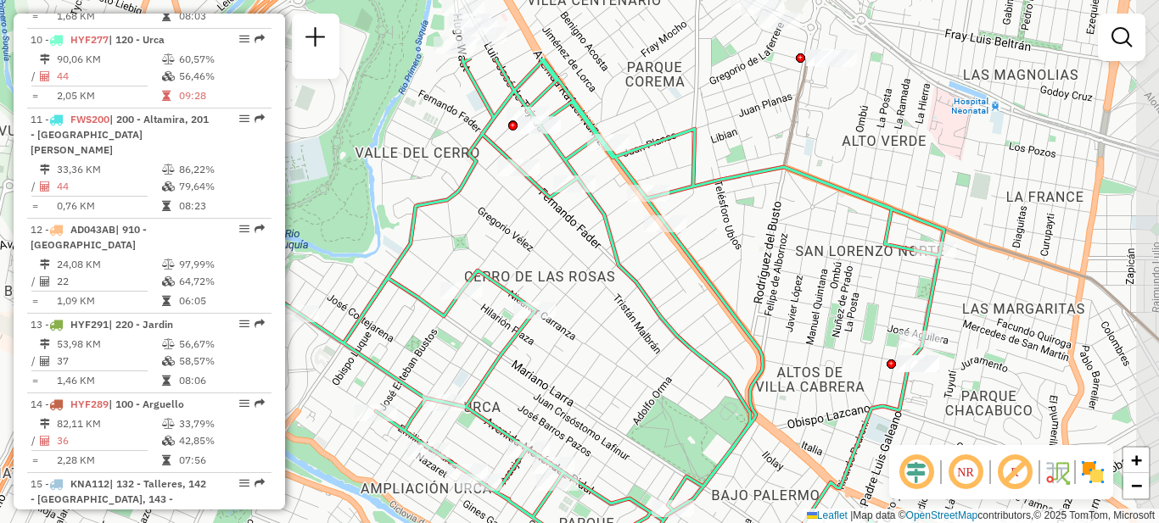
drag, startPoint x: 748, startPoint y: 246, endPoint x: 707, endPoint y: 357, distance: 118.7
click at [707, 357] on icon at bounding box center [606, 365] width 675 height 613
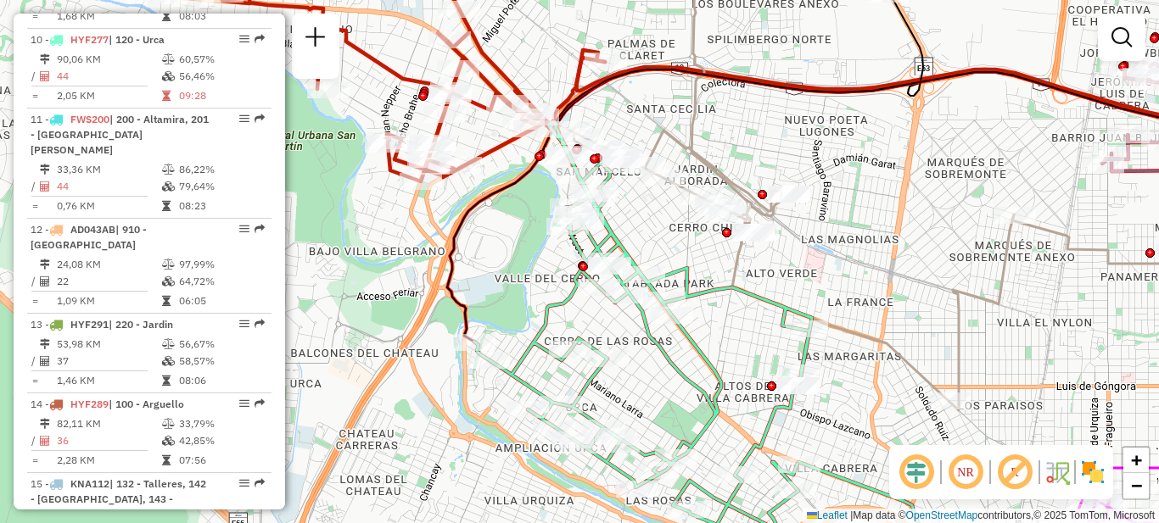
drag, startPoint x: 717, startPoint y: 322, endPoint x: 708, endPoint y: 354, distance: 33.6
click at [708, 354] on icon at bounding box center [643, 330] width 338 height 417
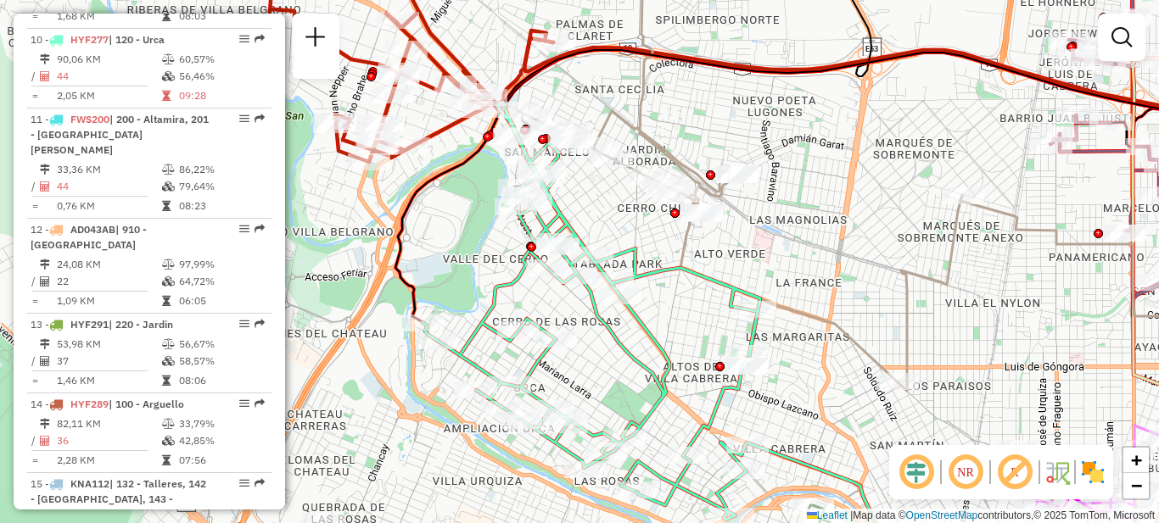
drag, startPoint x: 711, startPoint y: 364, endPoint x: 662, endPoint y: 342, distance: 53.9
click at [662, 342] on icon at bounding box center [591, 311] width 338 height 417
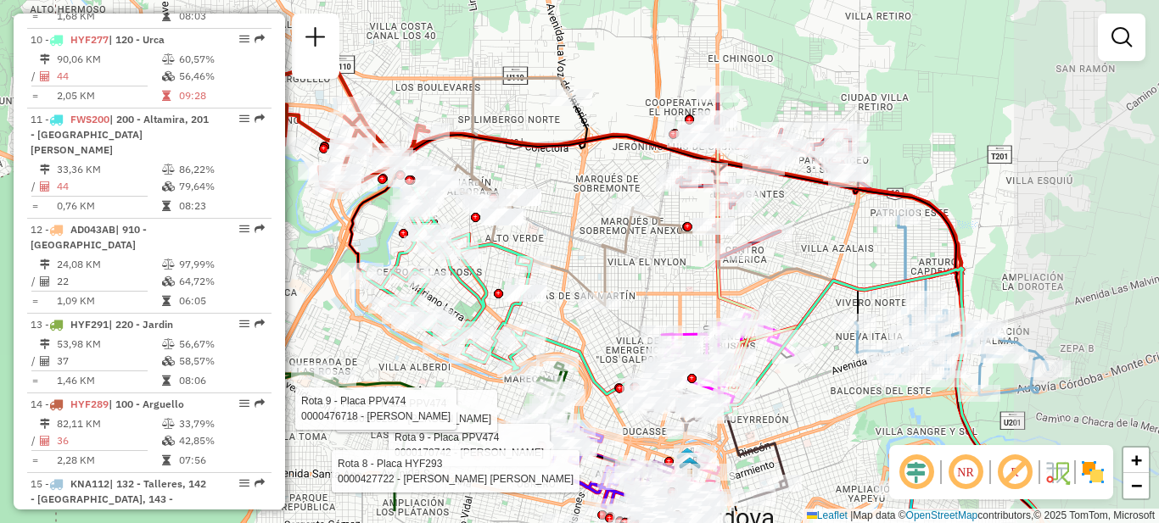
drag, startPoint x: 795, startPoint y: 349, endPoint x: 612, endPoint y: 285, distance: 194.0
click at [612, 285] on icon at bounding box center [522, 191] width 222 height 227
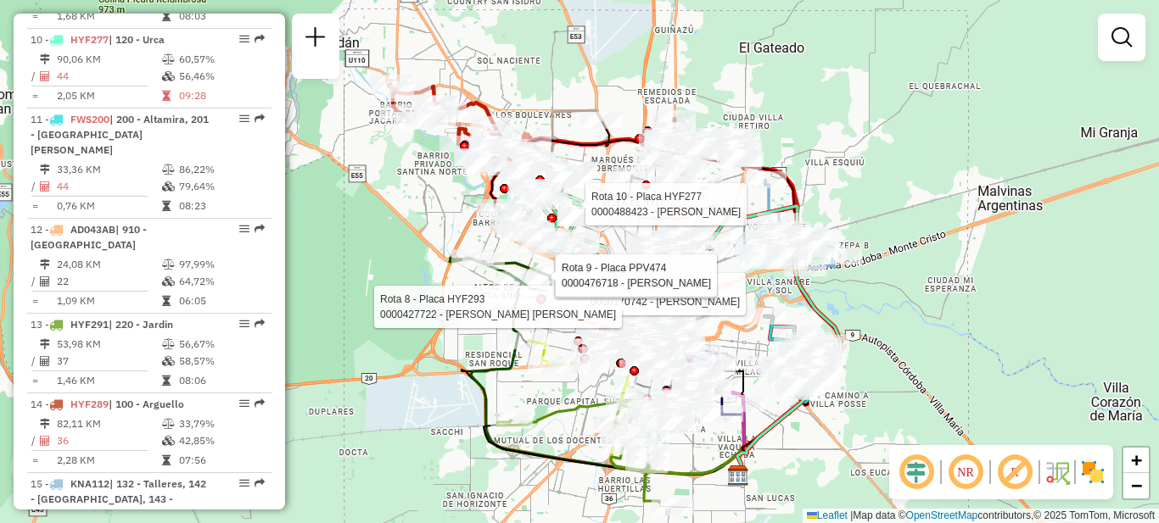
drag, startPoint x: 840, startPoint y: 203, endPoint x: 827, endPoint y: 153, distance: 51.6
click at [848, 130] on div "Rota 9 - Placa PPV474 0000170742 - Salort Laura Rota 8 - Placa HYF293 000042772…" at bounding box center [579, 261] width 1159 height 523
